Goal: Task Accomplishment & Management: Manage account settings

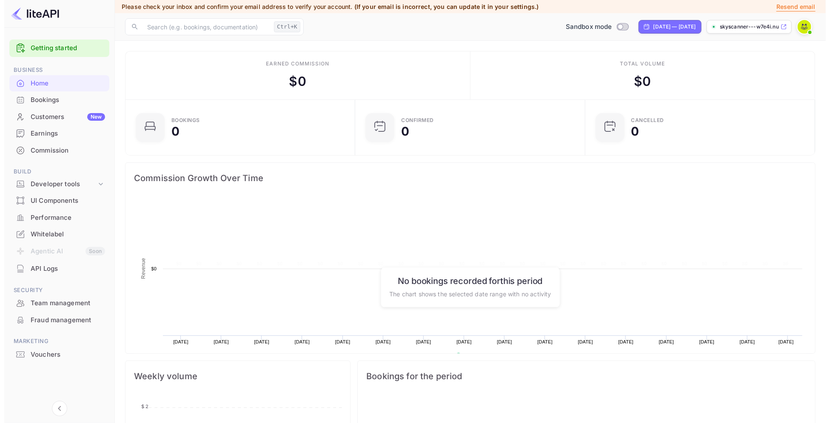
scroll to position [129, 217]
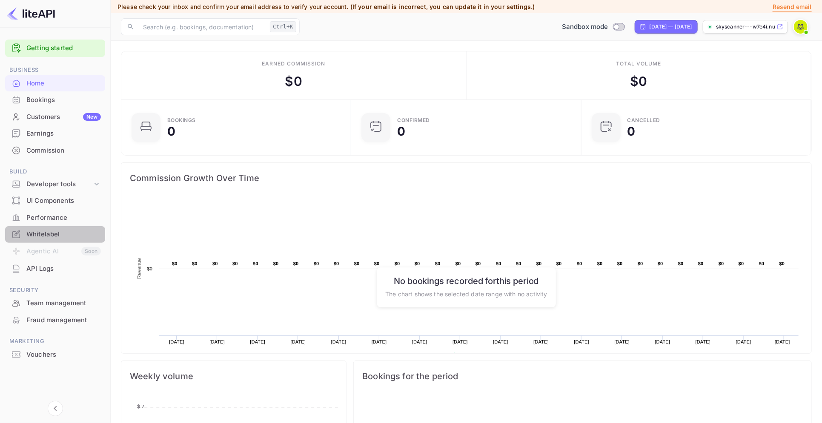
click at [49, 231] on div "Whitelabel" at bounding box center [63, 235] width 74 height 10
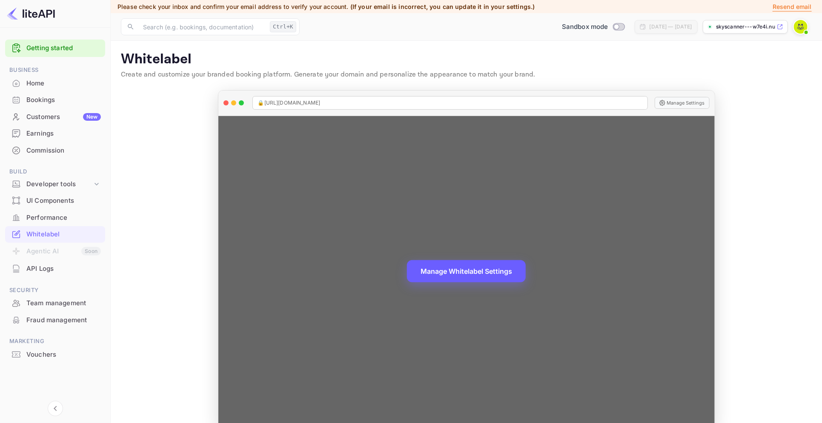
click at [492, 272] on button "Manage Whitelabel Settings" at bounding box center [466, 271] width 119 height 22
click at [429, 279] on button "Manage Whitelabel Settings" at bounding box center [466, 271] width 119 height 22
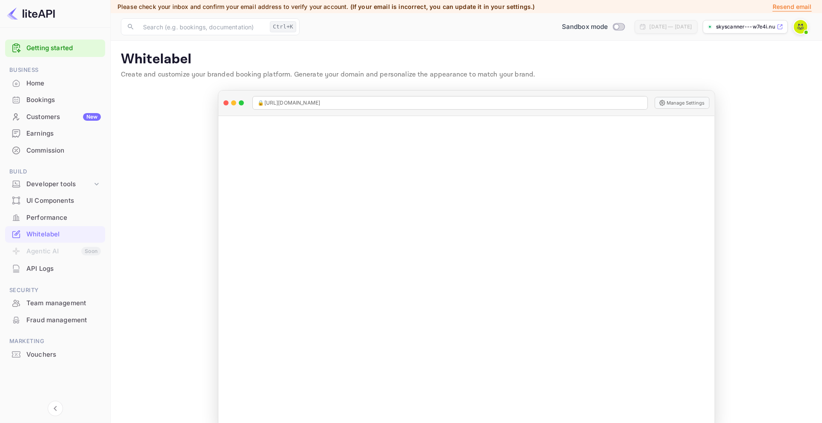
click at [795, 34] on span at bounding box center [800, 26] width 15 height 15
click at [753, 104] on div "Logout" at bounding box center [759, 101] width 98 height 20
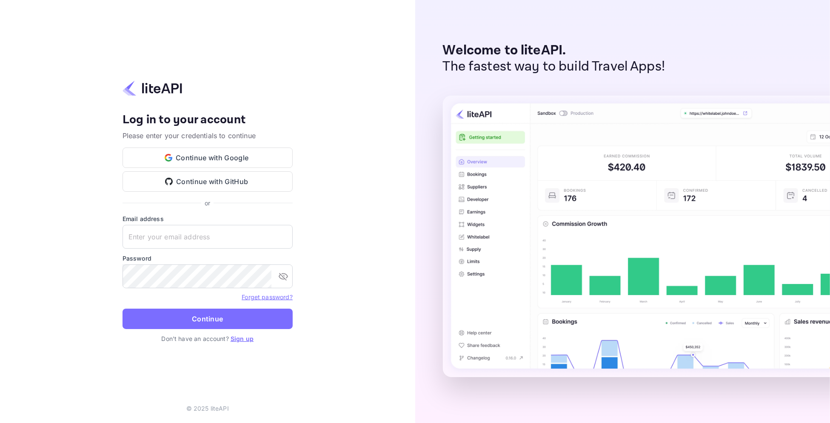
type input "[PERSON_NAME][EMAIL_ADDRESS][DOMAIN_NAME]"
click at [164, 237] on input "[PERSON_NAME][EMAIL_ADDRESS][DOMAIN_NAME]" at bounding box center [208, 237] width 170 height 24
click at [283, 278] on icon "toggle password visibility" at bounding box center [283, 277] width 9 height 8
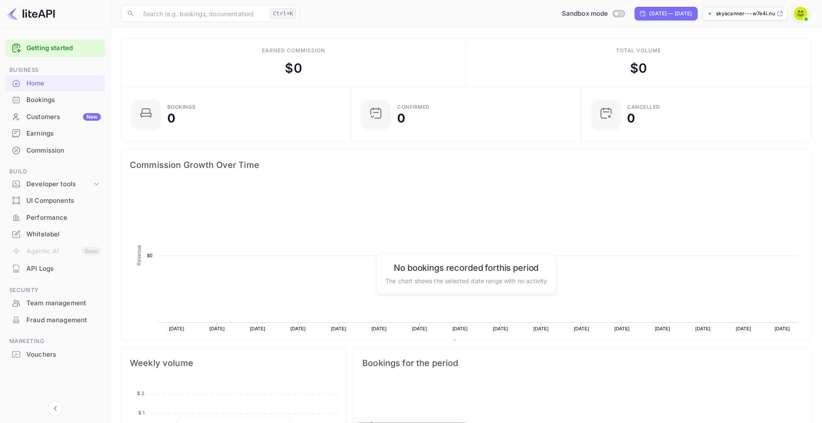
scroll to position [129, 217]
